Goal: Task Accomplishment & Management: Manage account settings

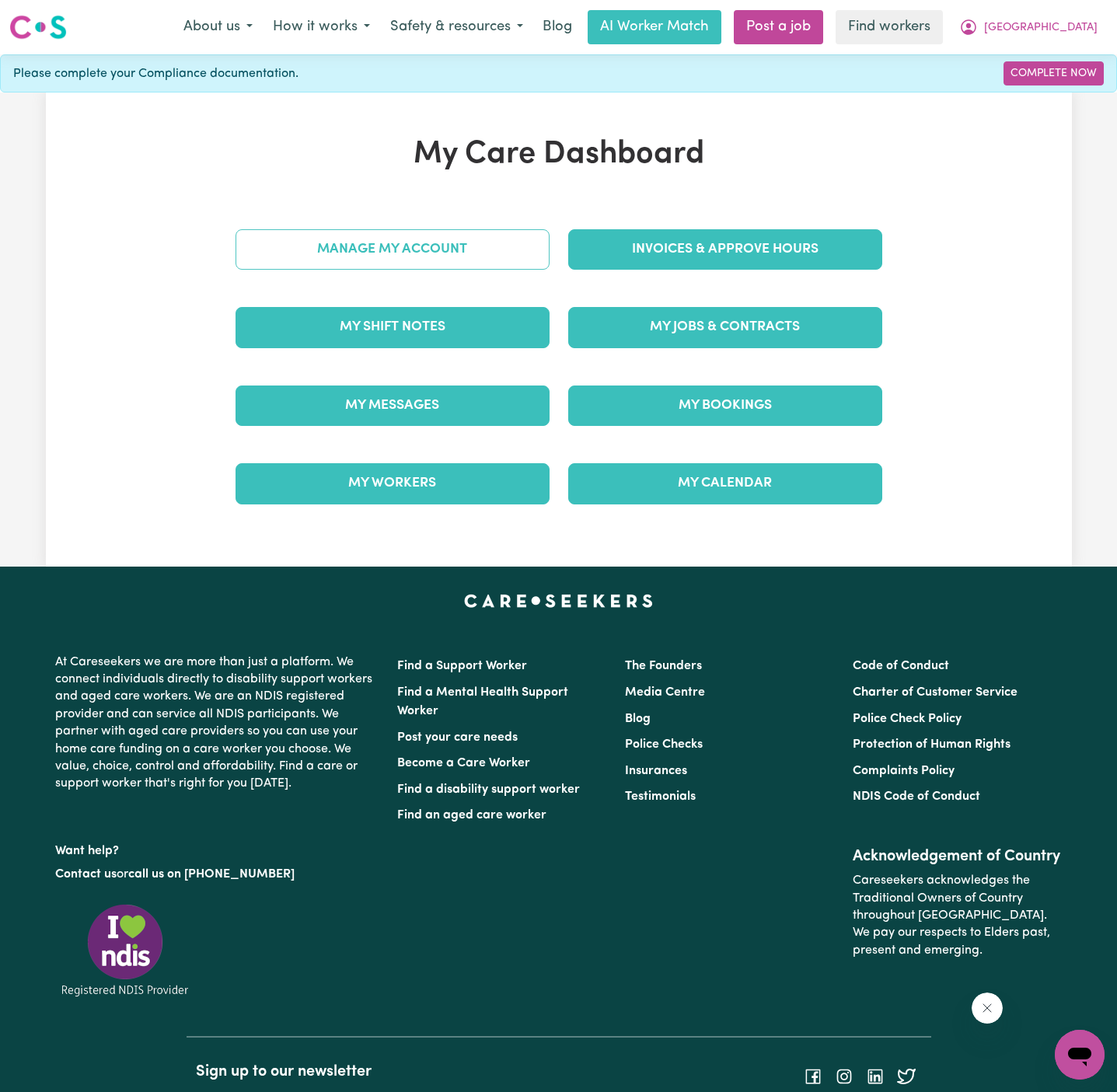
click at [438, 255] on link "Manage My Account" at bounding box center [392, 249] width 314 height 40
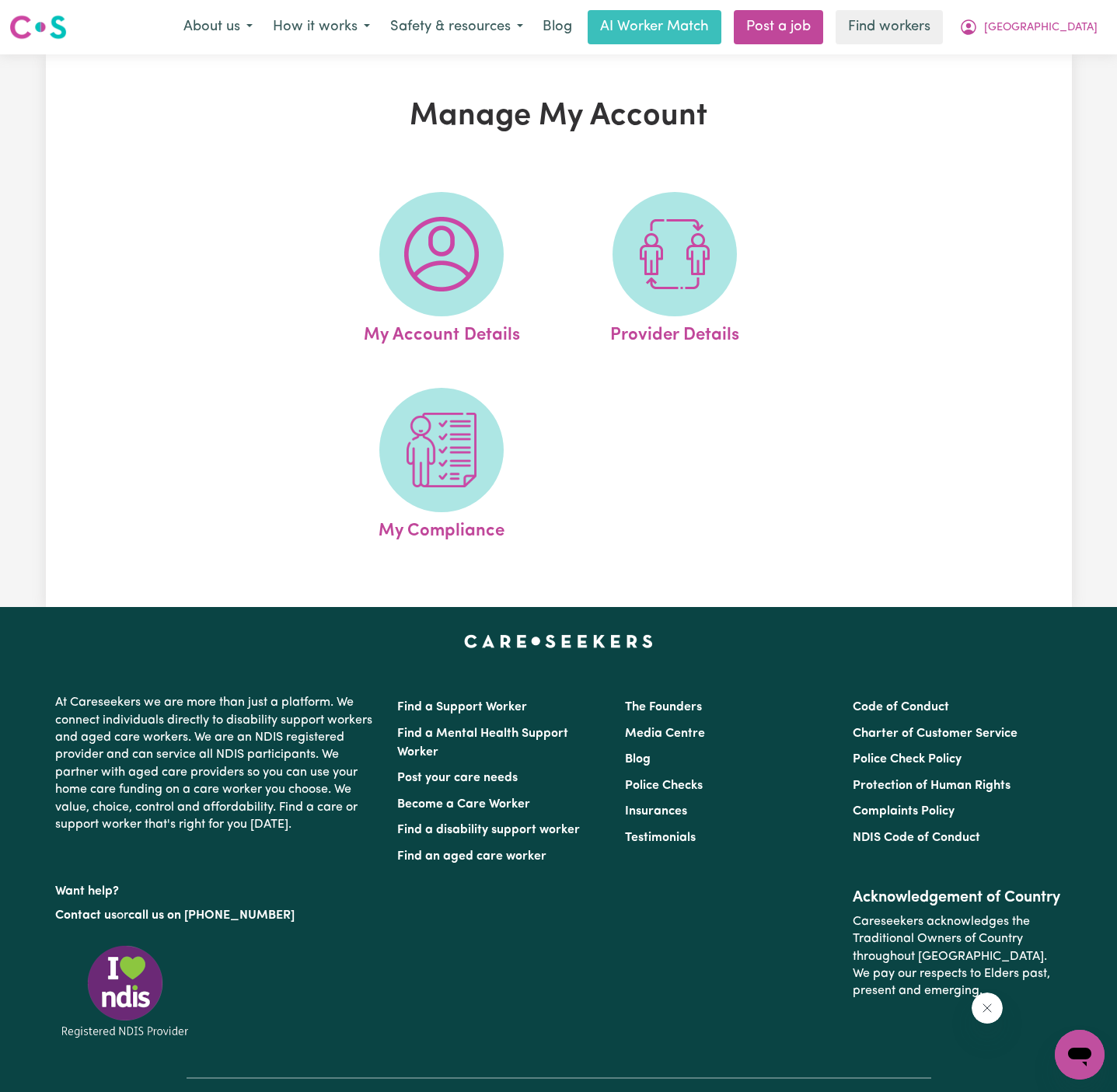
click at [438, 255] on img at bounding box center [441, 254] width 74 height 74
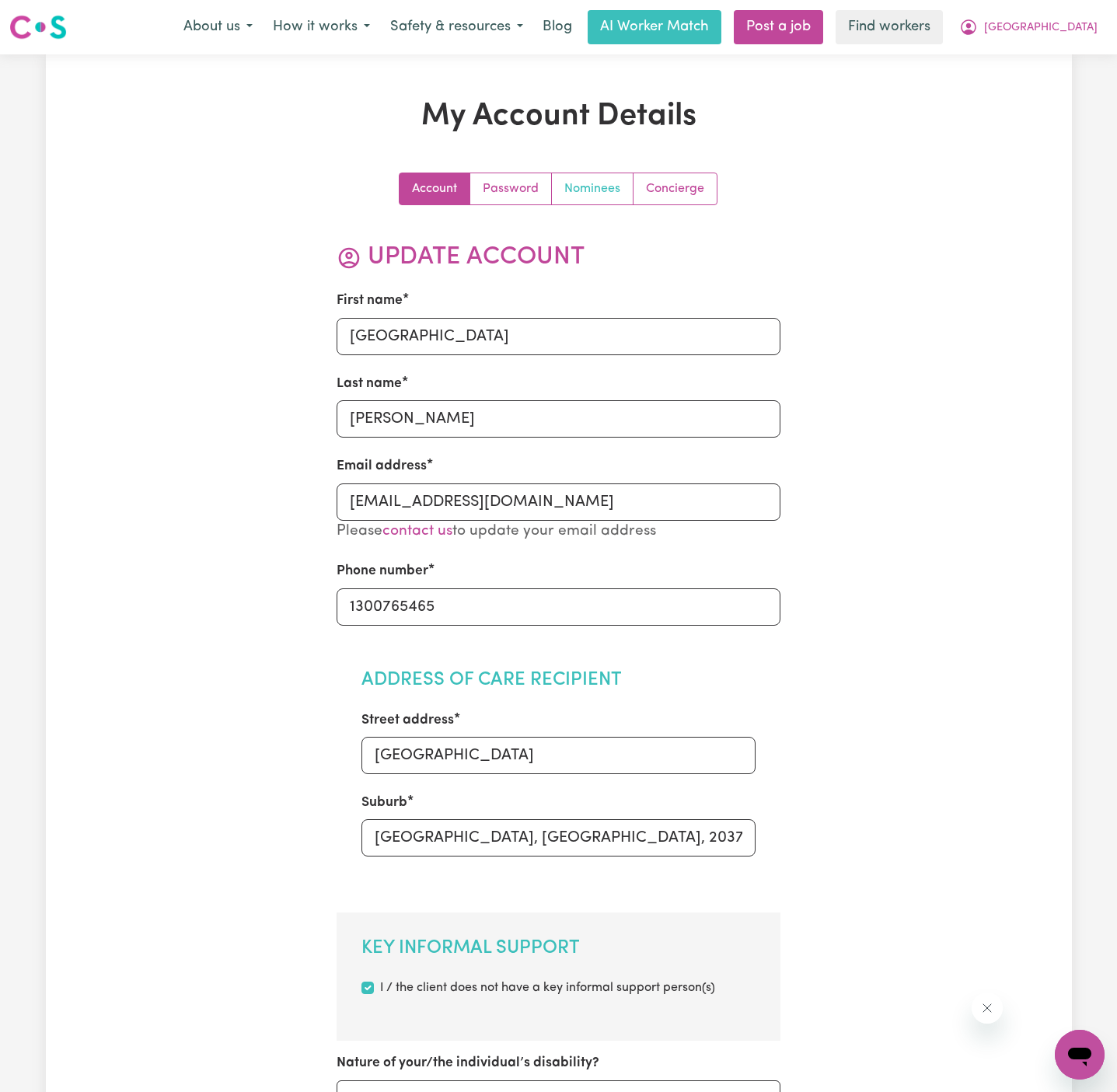
click at [596, 191] on link "Nominees" at bounding box center [593, 188] width 81 height 31
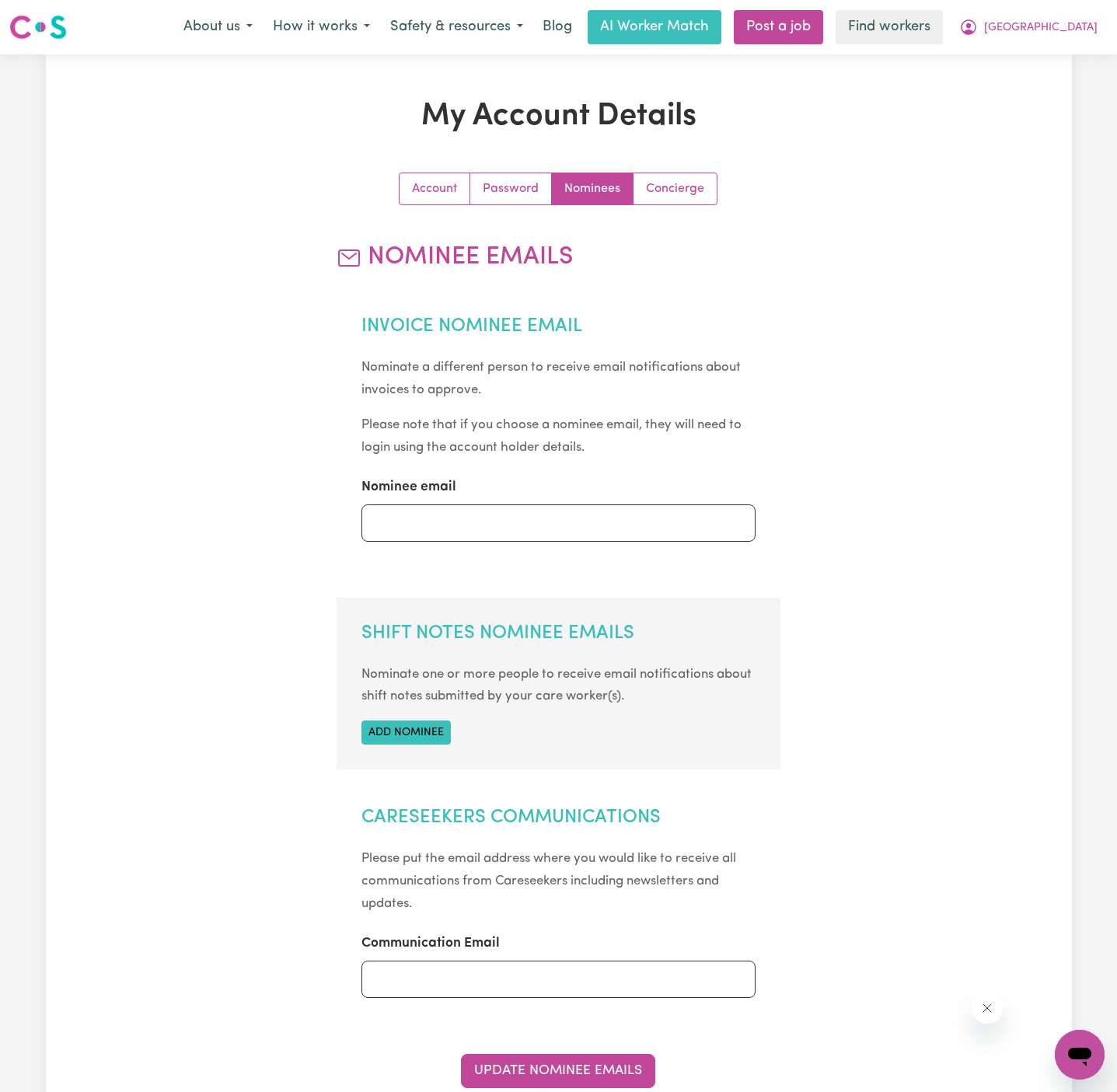
click at [406, 746] on section "Shift Notes Nominee Emails Nominate one or more people to receive email notific…" at bounding box center [558, 683] width 444 height 172
click at [406, 737] on button "Add nominee" at bounding box center [406, 732] width 89 height 24
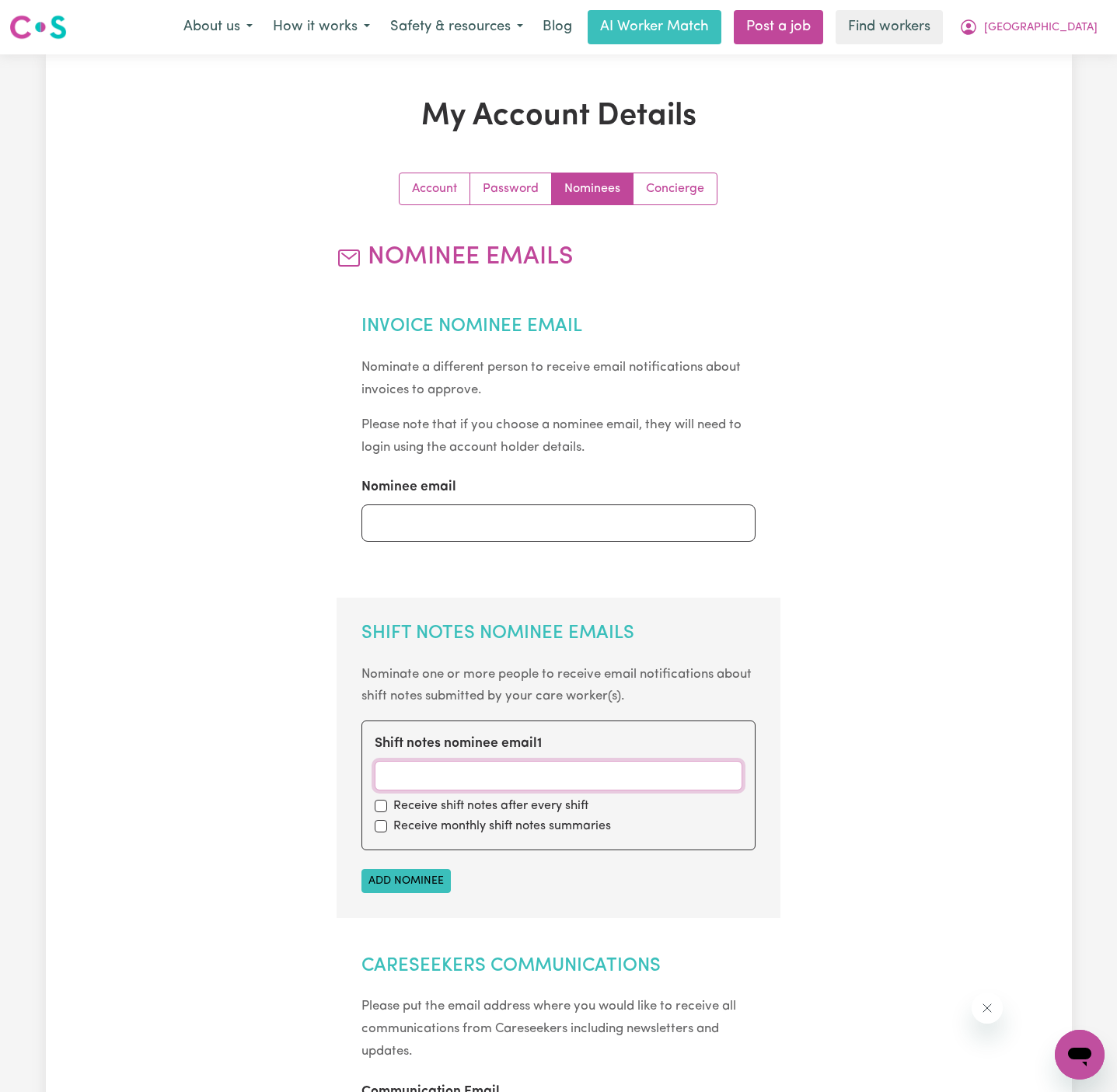
click at [413, 767] on input "Shift notes nominee email 1" at bounding box center [558, 775] width 368 height 29
paste input "[EMAIL_ADDRESS][DOMAIN_NAME]"
type input "[EMAIL_ADDRESS][DOMAIN_NAME]"
click at [380, 807] on input "checkbox" at bounding box center [381, 806] width 13 height 13
checkbox input "true"
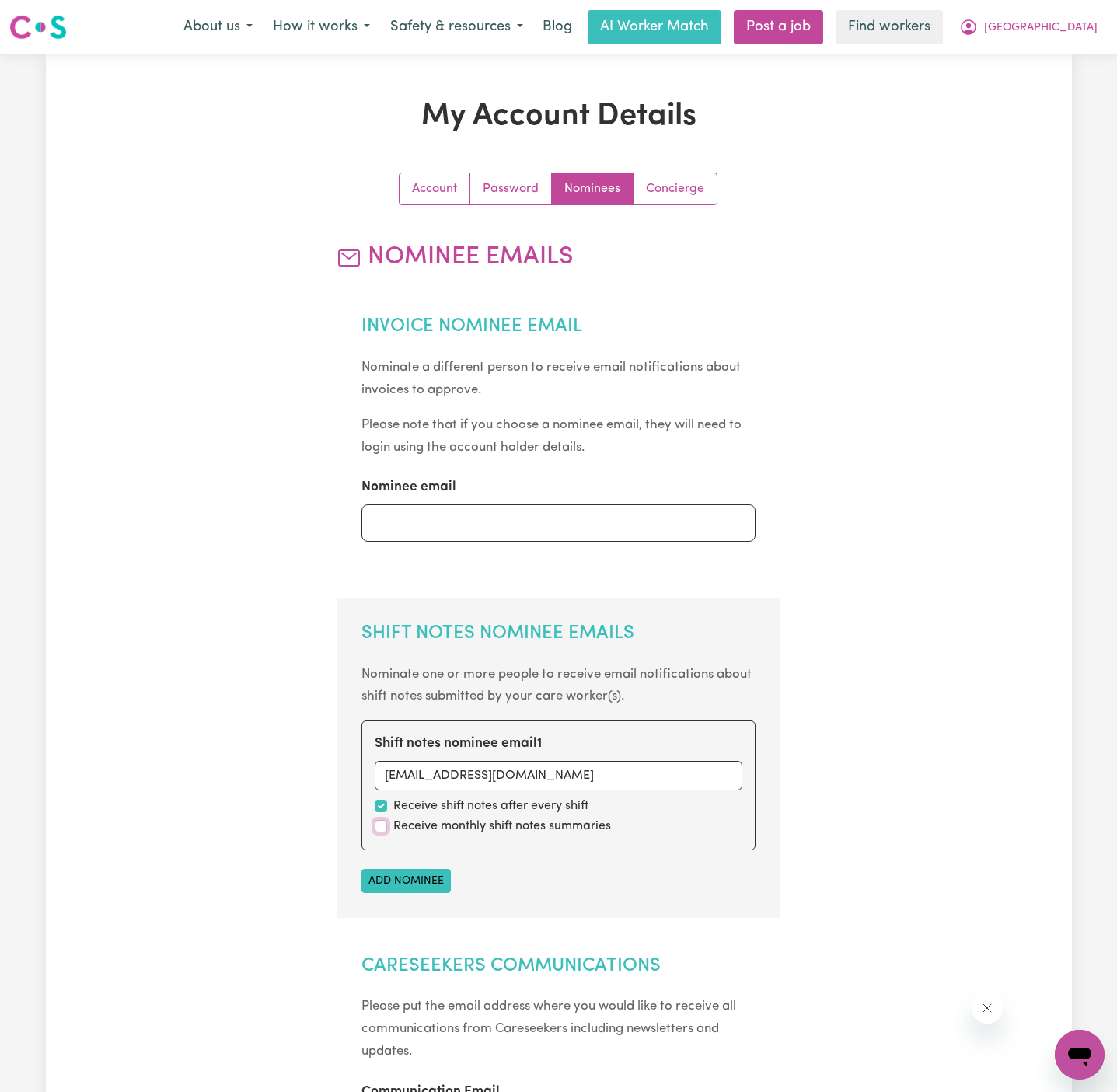
click at [380, 820] on input "checkbox" at bounding box center [381, 826] width 13 height 13
checkbox input "true"
click at [407, 877] on button "Add nominee" at bounding box center [406, 881] width 89 height 24
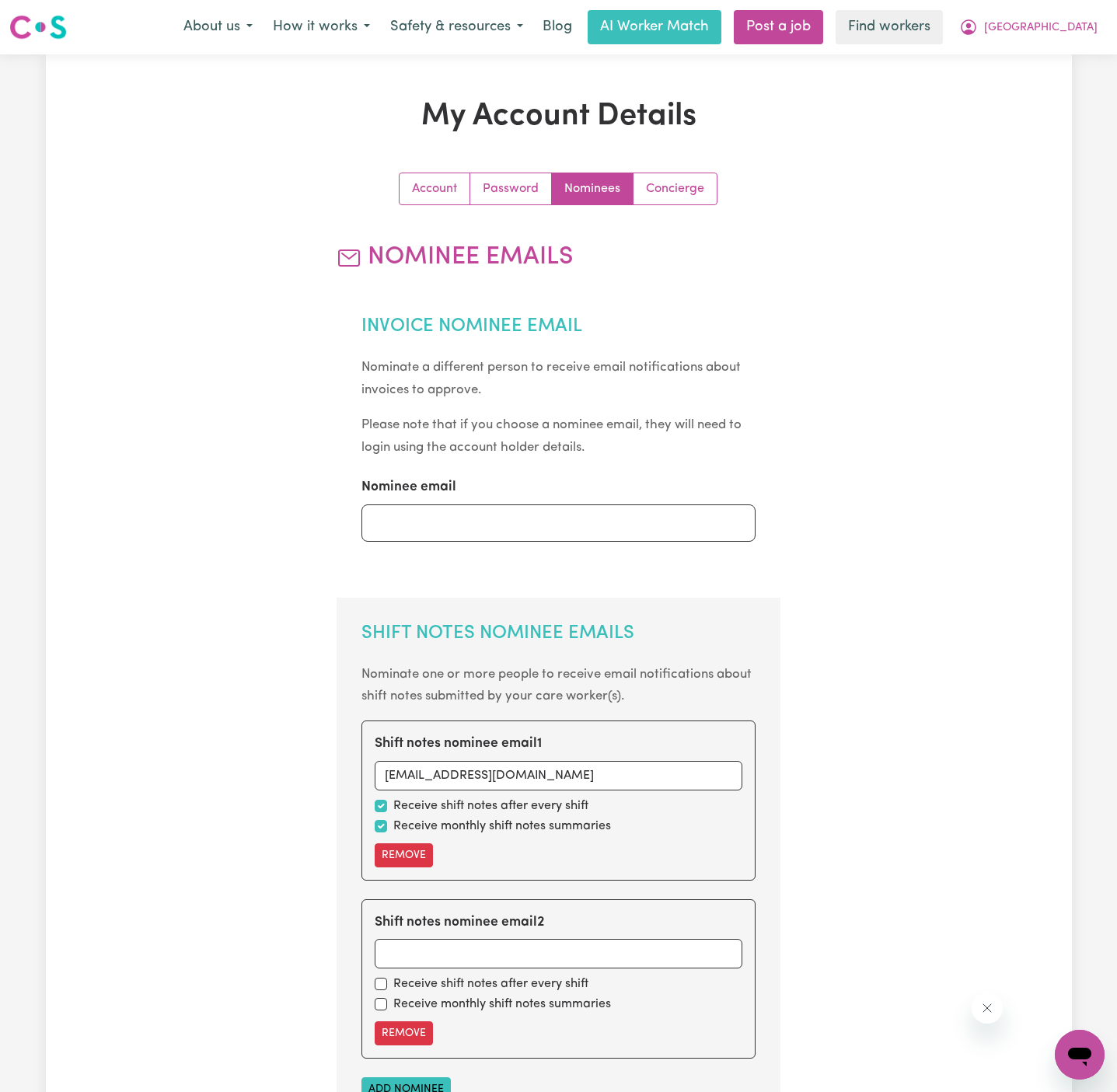
click at [403, 1043] on div "Shift notes nominee email 2 Receive shift notes after every shift Receive month…" at bounding box center [558, 978] width 394 height 159
click at [407, 1028] on button "Remove" at bounding box center [404, 1033] width 59 height 24
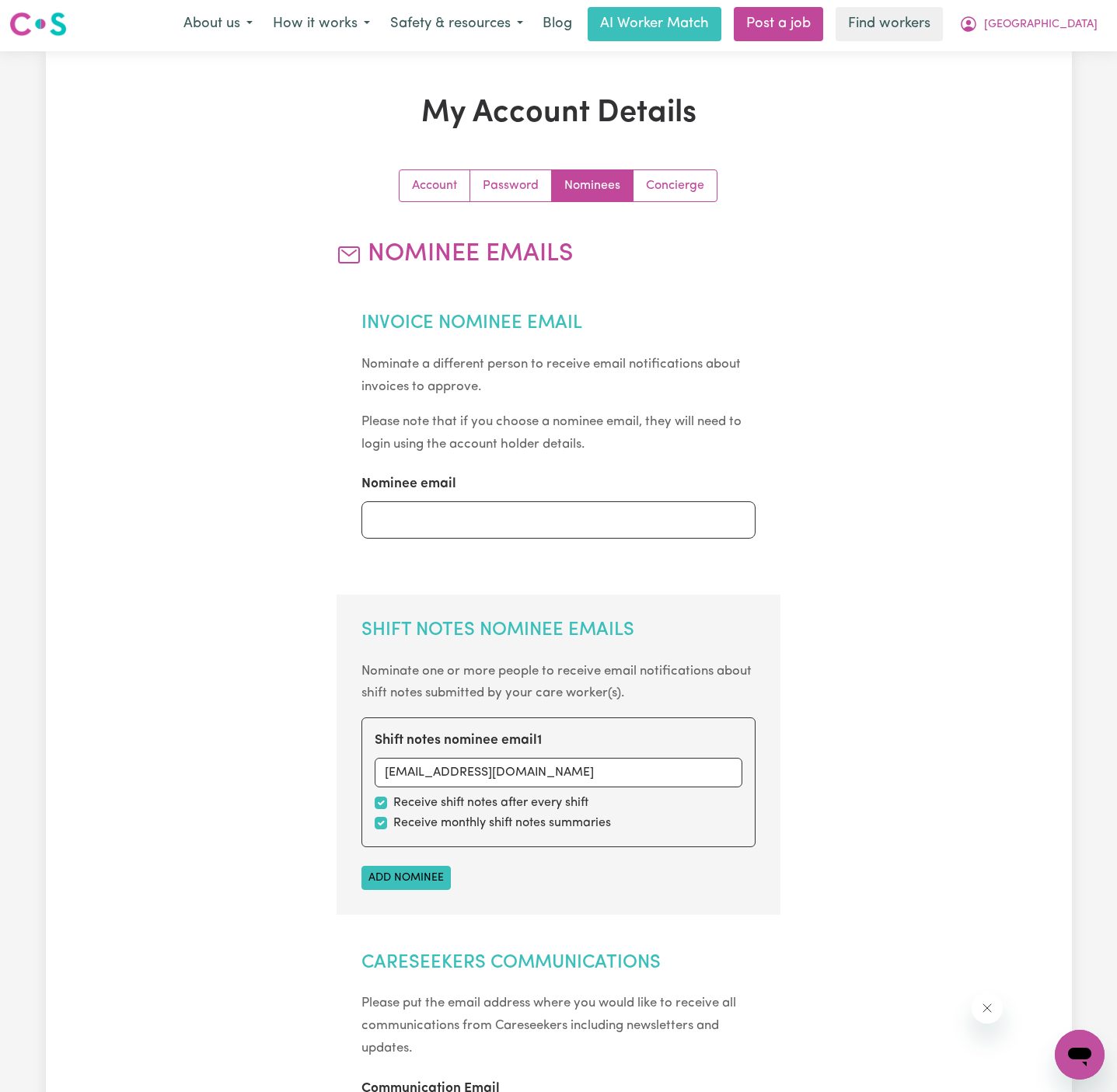
click at [519, 928] on section "Careseekers Communications Please put the email address where you would like to…" at bounding box center [558, 1057] width 444 height 259
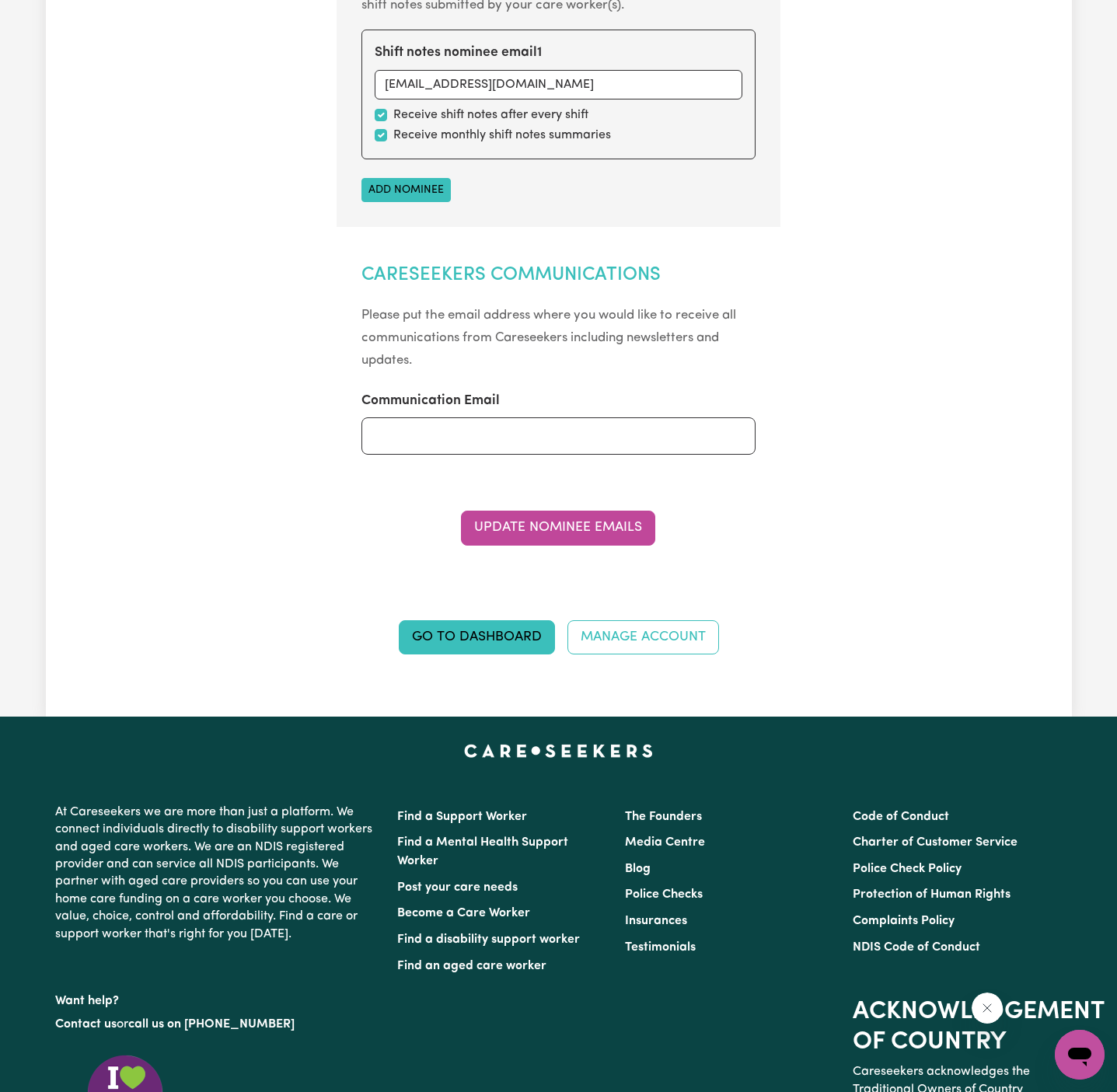
scroll to position [935, 0]
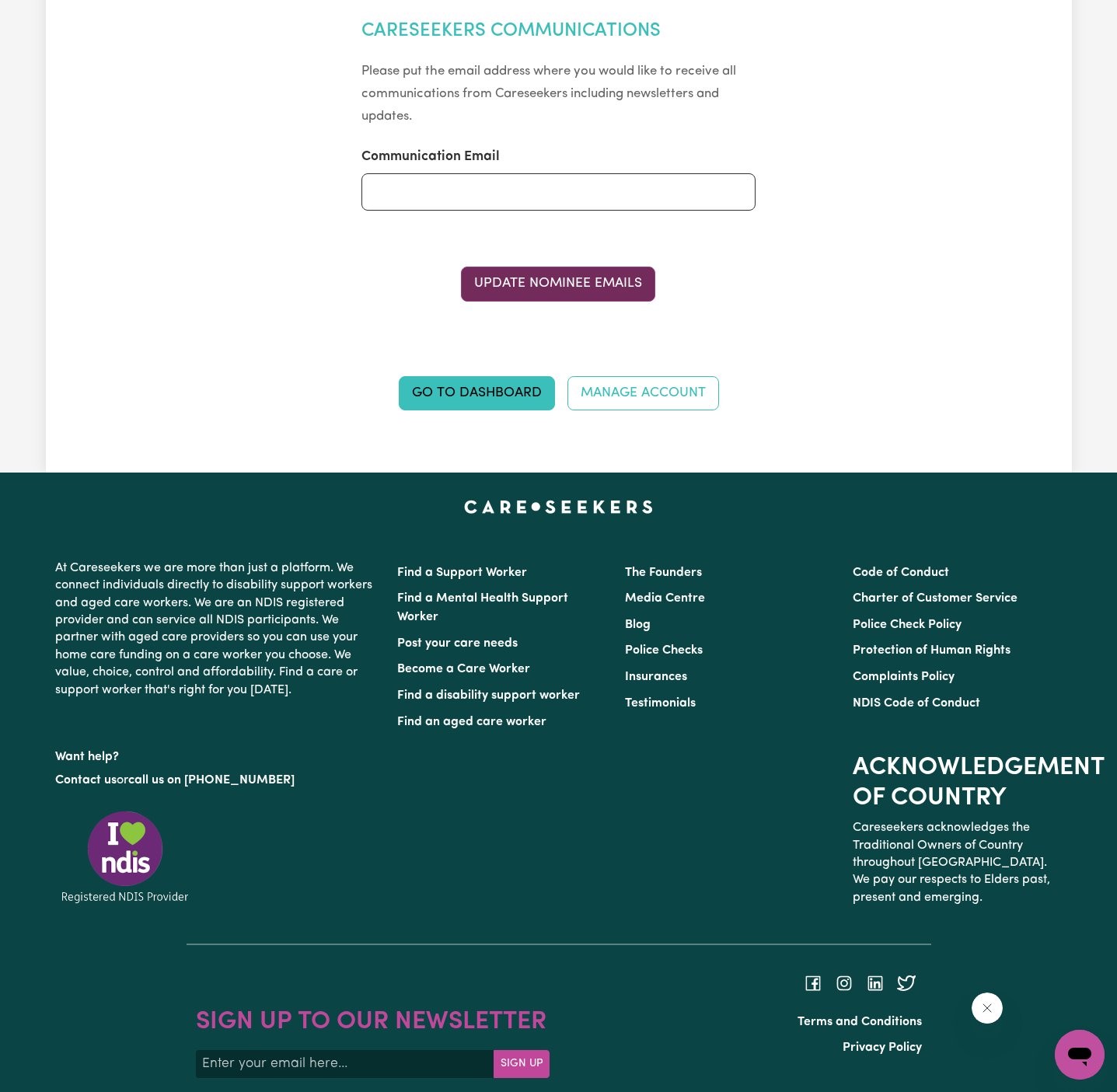
click at [587, 298] on button "Update Nominee Emails" at bounding box center [558, 283] width 195 height 34
click at [593, 289] on button "Update Nominee Emails" at bounding box center [558, 283] width 195 height 34
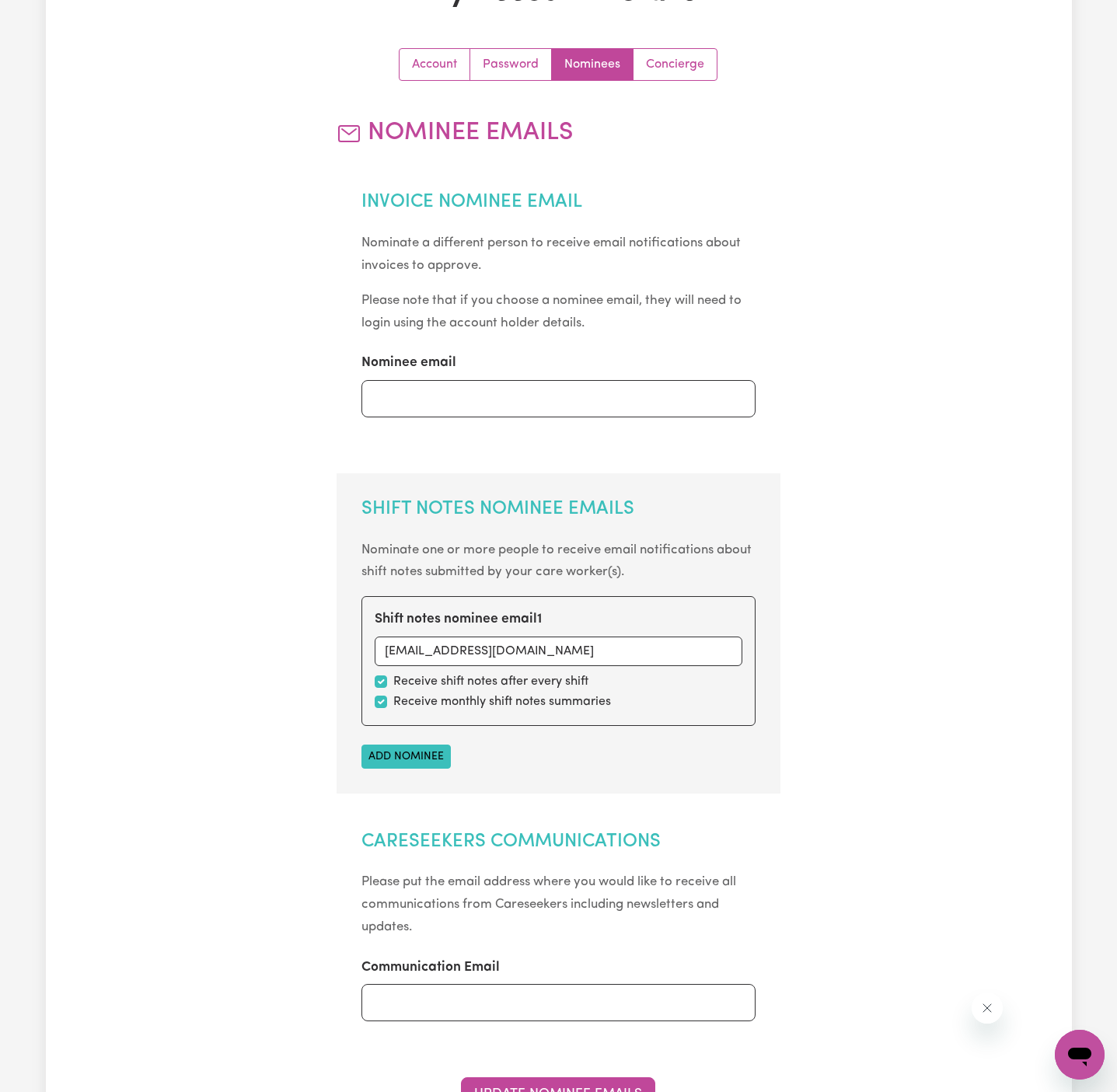
scroll to position [0, 0]
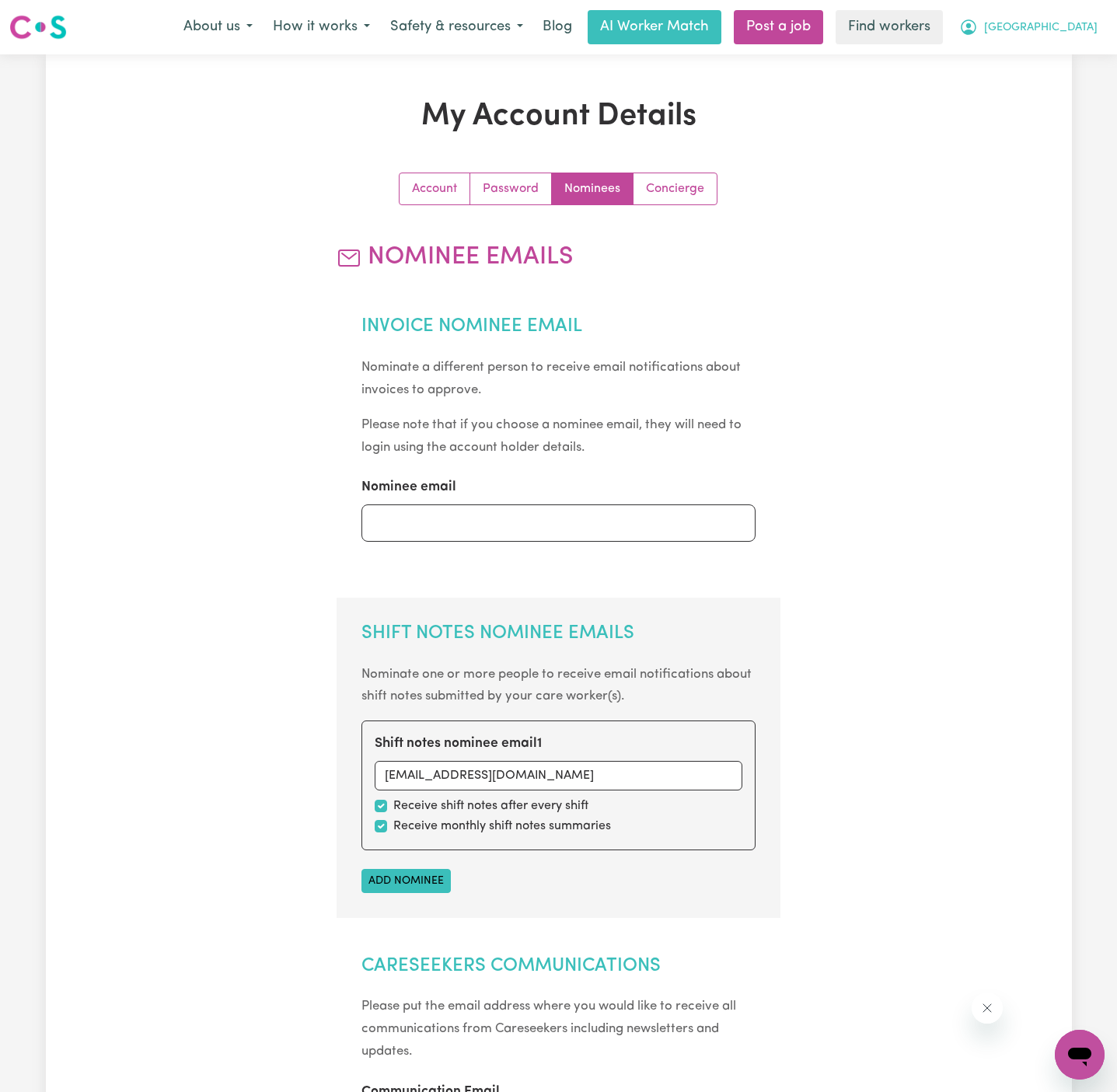
click at [1076, 38] on button "[GEOGRAPHIC_DATA]" at bounding box center [1028, 27] width 158 height 32
click at [1073, 23] on span "[GEOGRAPHIC_DATA]" at bounding box center [1040, 28] width 113 height 17
click at [1025, 80] on link "Logout" at bounding box center [1045, 89] width 123 height 29
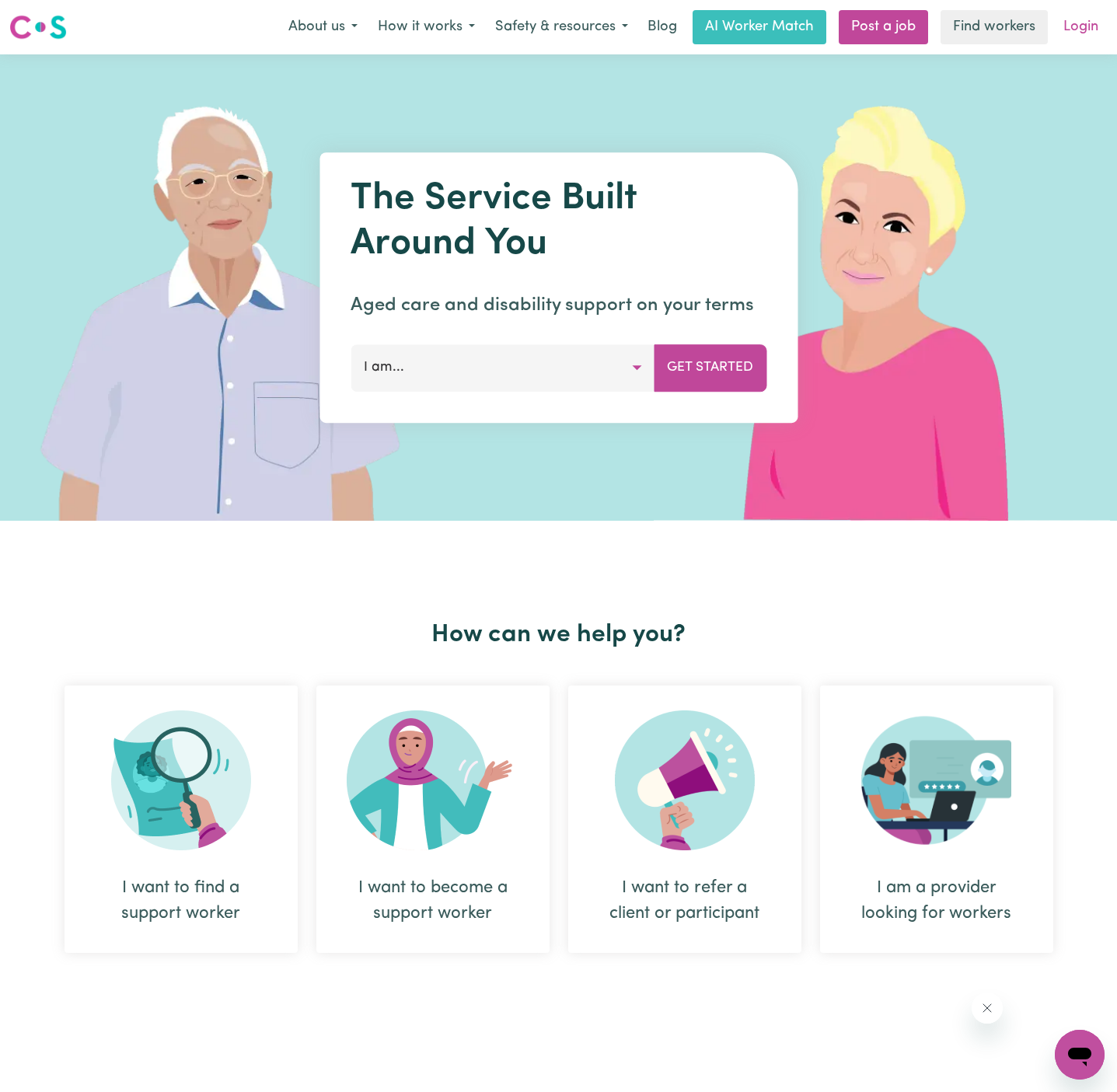
click at [1094, 24] on link "Login" at bounding box center [1081, 27] width 54 height 34
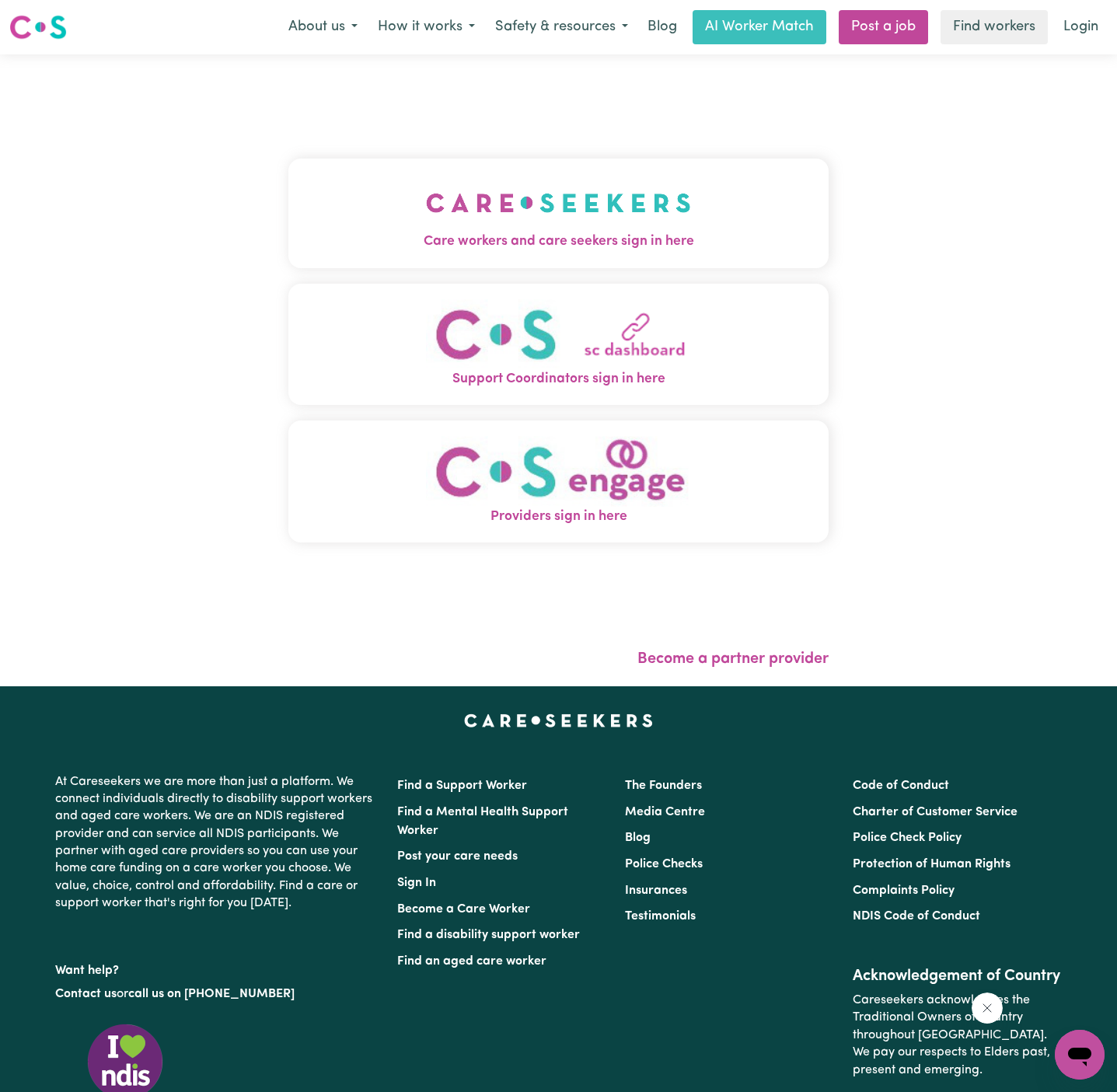
click at [615, 189] on img "Care workers and care seekers sign in here" at bounding box center [558, 202] width 265 height 58
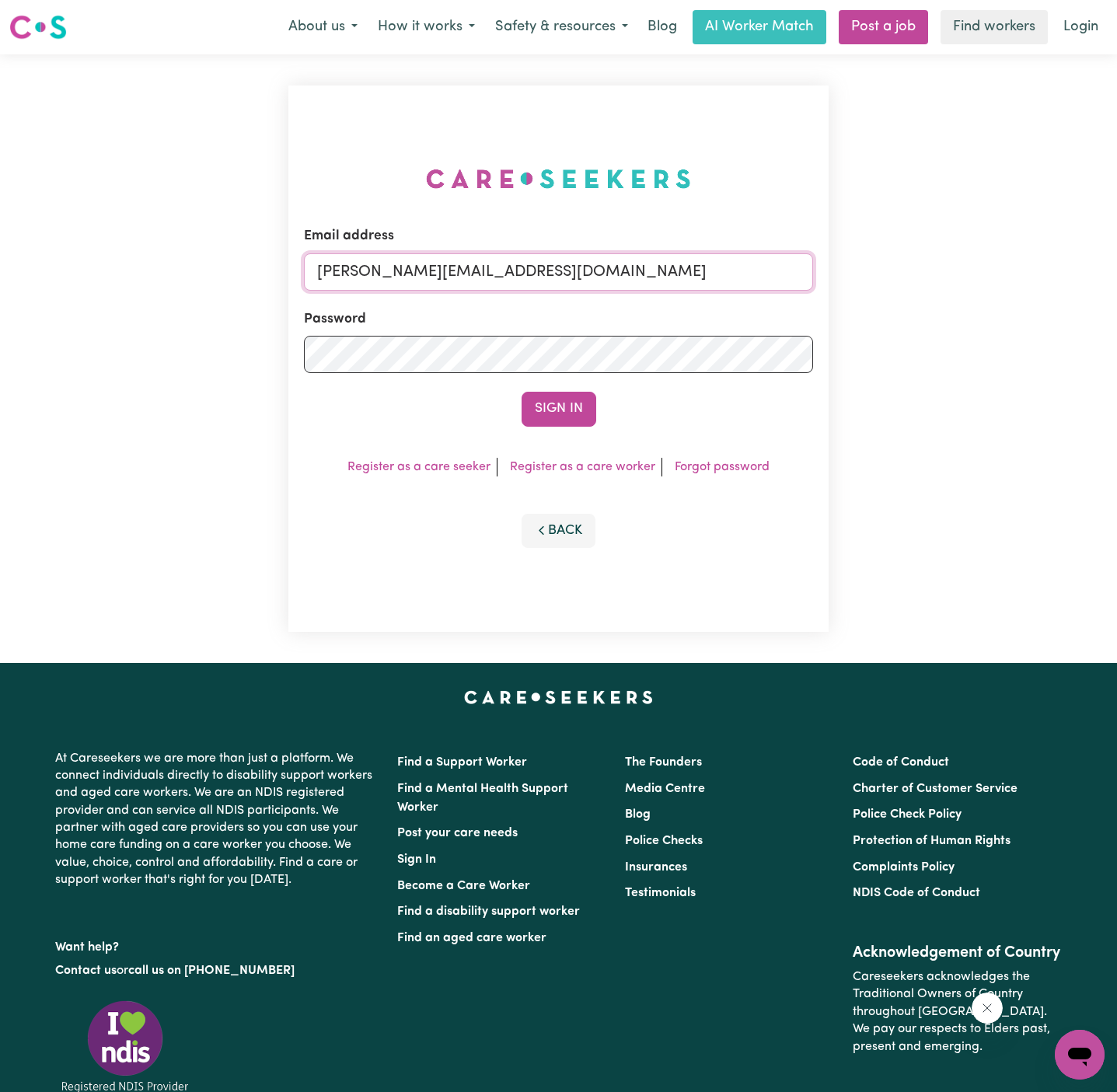
click at [702, 257] on input "[PERSON_NAME][EMAIL_ADDRESS][DOMAIN_NAME]" at bounding box center [558, 271] width 509 height 37
click at [657, 280] on input "[PERSON_NAME][EMAIL_ADDRESS][DOMAIN_NAME]" at bounding box center [558, 271] width 509 height 37
drag, startPoint x: 398, startPoint y: 274, endPoint x: 893, endPoint y: 274, distance: 495.0
click at [893, 274] on div "Email address [EMAIL_ADDRESS][DOMAIN_NAME] Password Sign In Register as a care …" at bounding box center [558, 359] width 1117 height 609
type input "[EMAIL_ADDRESS][DOMAIN_NAME]"
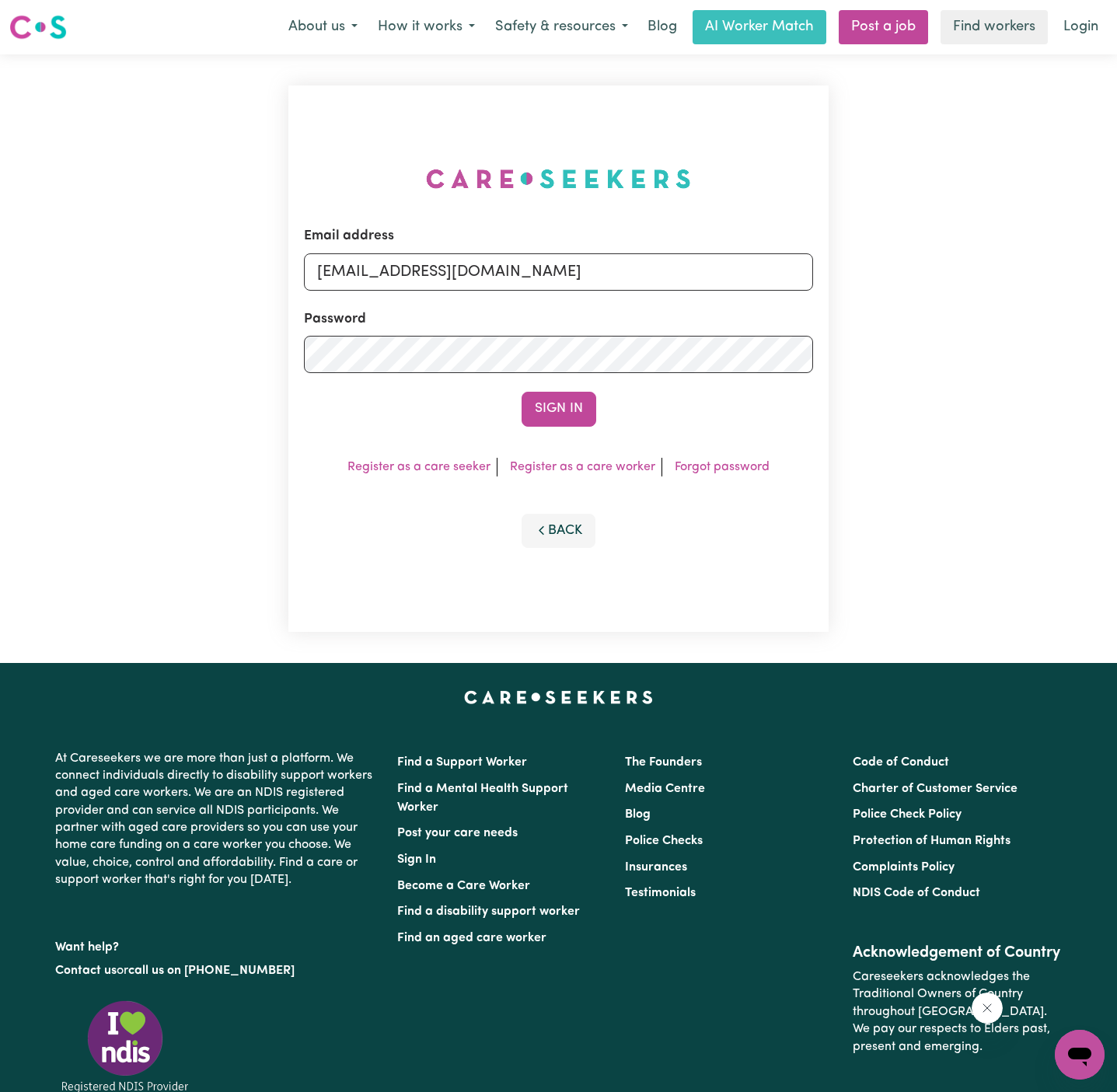
click at [521, 391] on button "Sign In" at bounding box center [558, 408] width 74 height 34
